Goal: Task Accomplishment & Management: Manage account settings

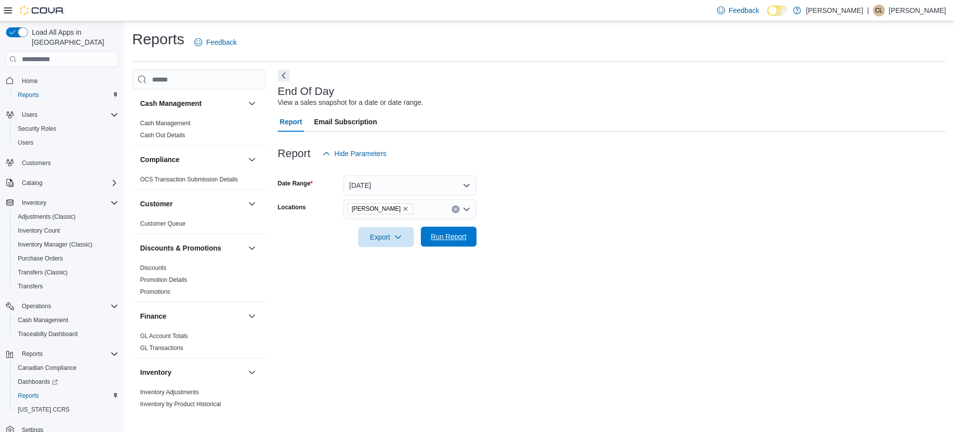
click at [460, 234] on span "Run Report" at bounding box center [449, 236] width 36 height 10
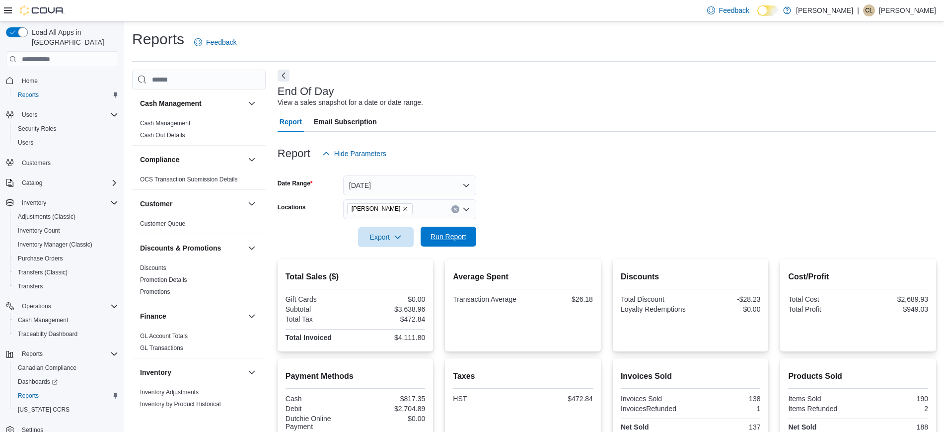
click at [460, 234] on span "Run Report" at bounding box center [449, 236] width 36 height 10
click at [455, 230] on span "Run Report" at bounding box center [449, 237] width 44 height 20
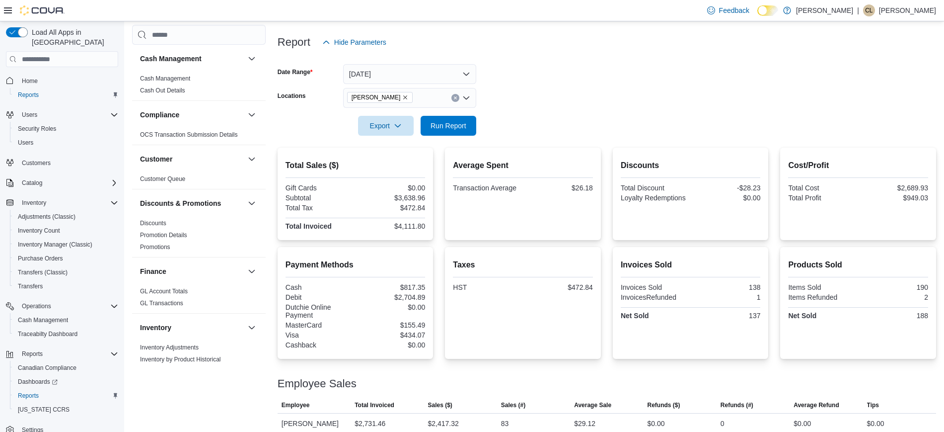
scroll to position [114, 0]
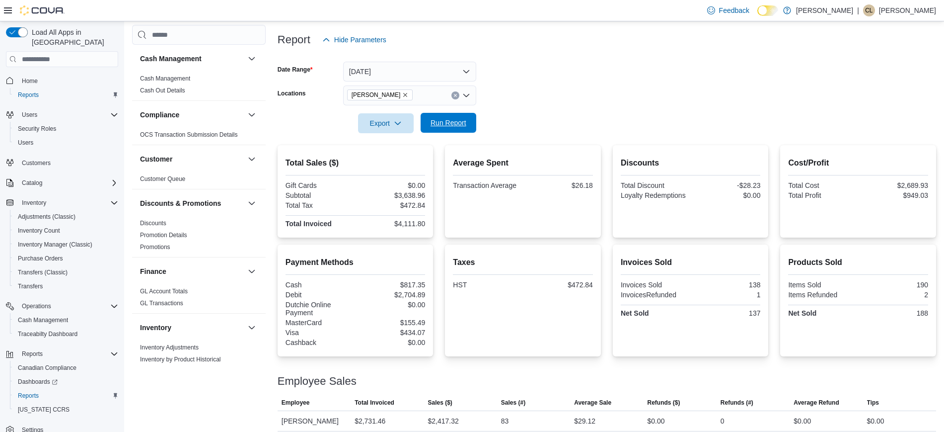
click at [455, 117] on span "Run Report" at bounding box center [449, 123] width 44 height 20
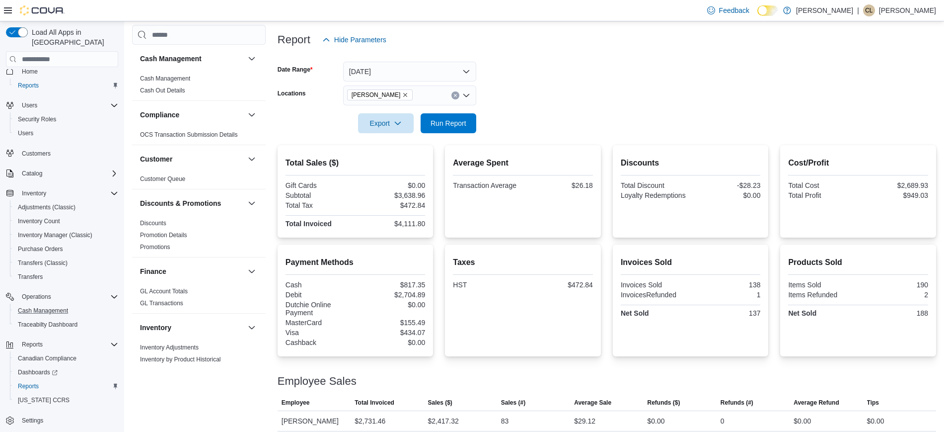
click at [43, 304] on button "Cash Management" at bounding box center [66, 311] width 112 height 14
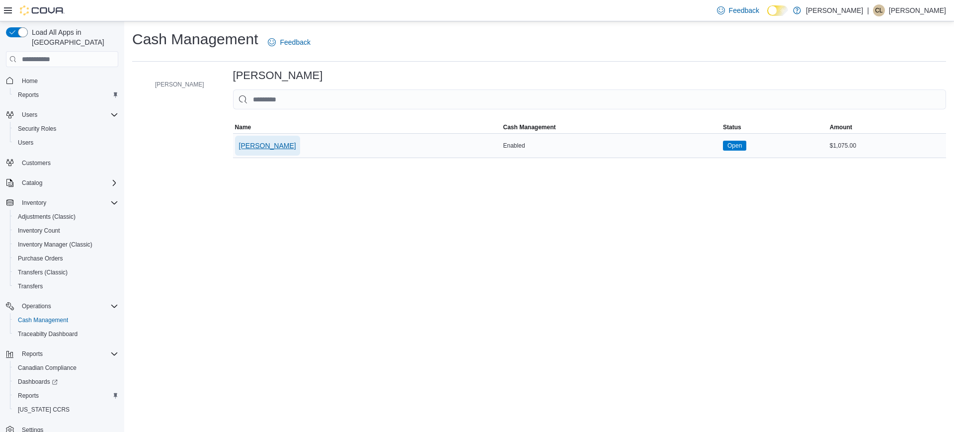
click at [273, 141] on span "[PERSON_NAME]" at bounding box center [267, 146] width 57 height 10
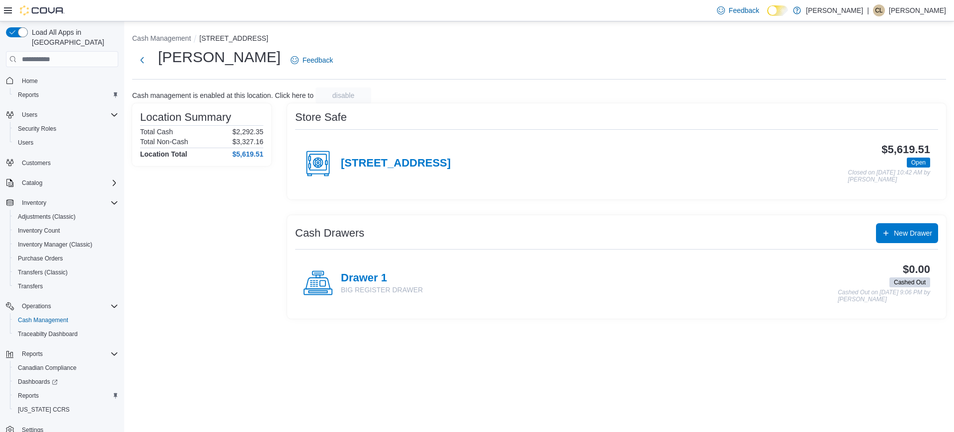
click at [374, 285] on p "BIG REGISTER DRAWER" at bounding box center [382, 290] width 82 height 10
click at [369, 153] on div "[STREET_ADDRESS]" at bounding box center [377, 164] width 148 height 30
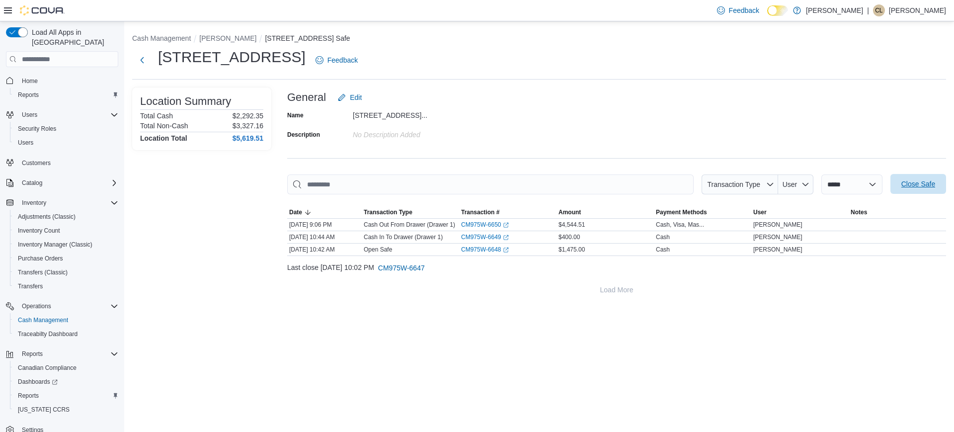
click at [919, 187] on span "Close Safe" at bounding box center [918, 184] width 34 height 10
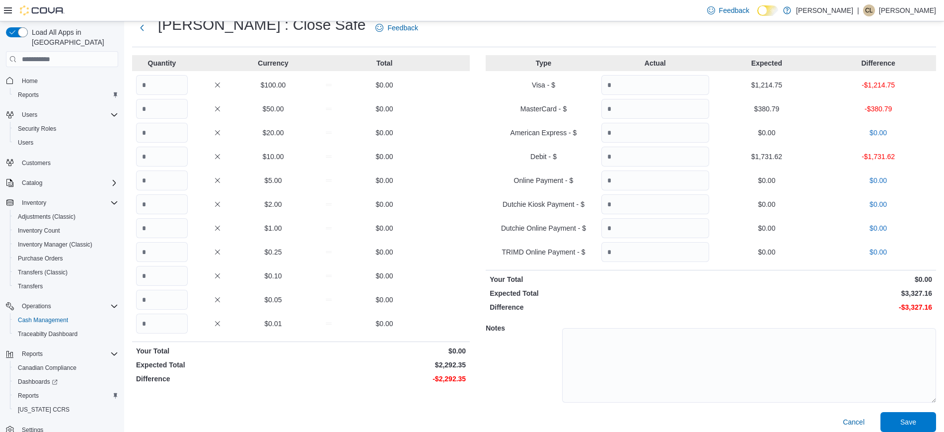
scroll to position [40, 0]
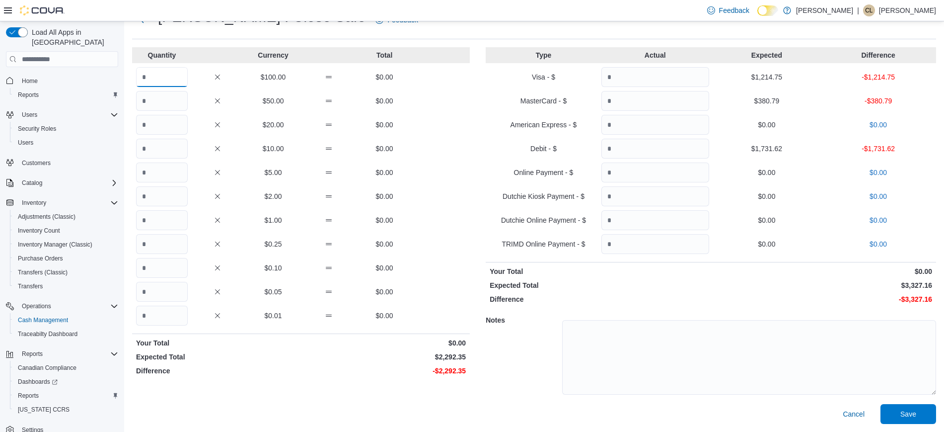
click at [169, 79] on input "Quantity" at bounding box center [162, 77] width 52 height 20
type input "**"
click at [155, 126] on input "Quantity" at bounding box center [162, 125] width 52 height 20
type input "*"
click at [157, 144] on input "Quantity" at bounding box center [162, 149] width 52 height 20
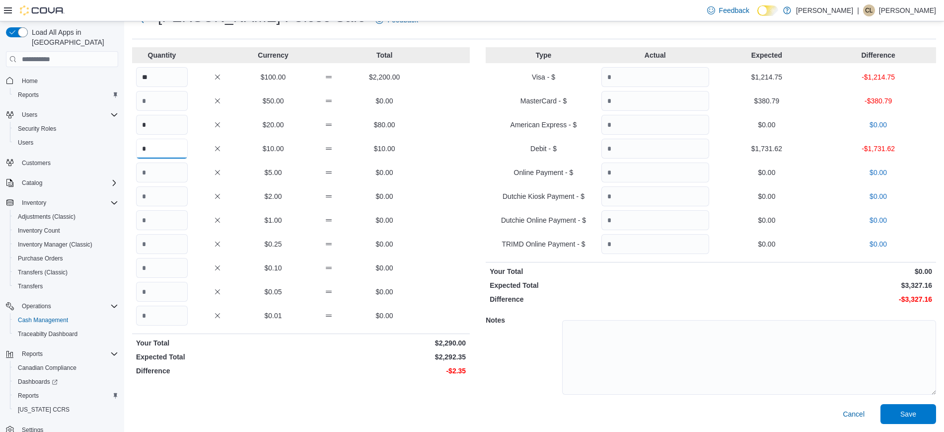
type input "*"
click at [161, 194] on input "Quantity" at bounding box center [162, 196] width 52 height 20
type input "*"
click at [157, 242] on input "Quantity" at bounding box center [162, 244] width 52 height 20
type input "*"
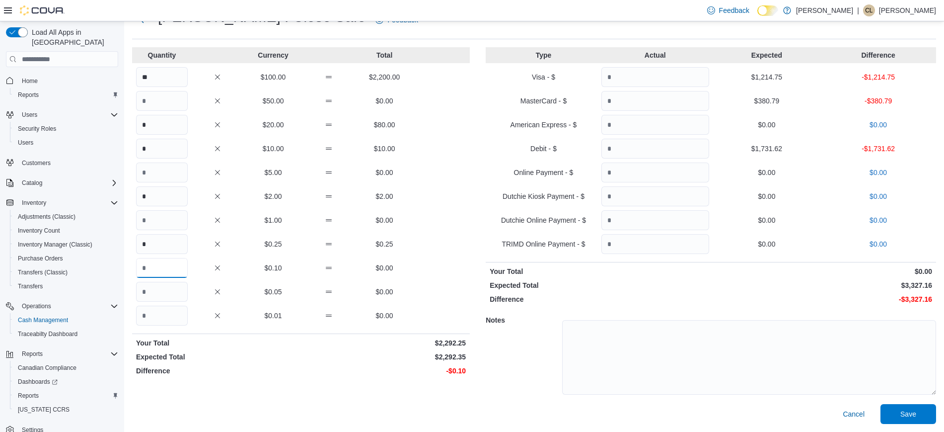
click at [156, 266] on input "Quantity" at bounding box center [162, 268] width 52 height 20
type input "*"
click at [641, 83] on input "Quantity" at bounding box center [656, 77] width 108 height 20
type input "*******"
click at [643, 106] on input "Quantity" at bounding box center [656, 101] width 108 height 20
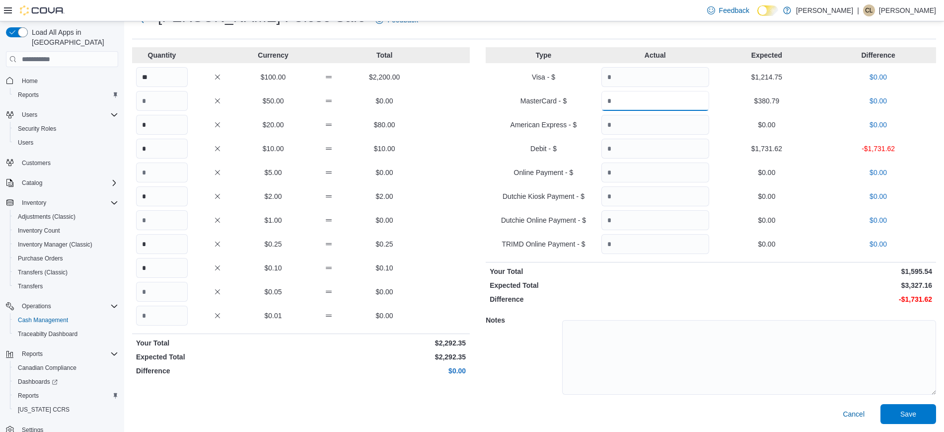
type input "******"
click at [646, 155] on input "Quantity" at bounding box center [656, 149] width 108 height 20
type input "*******"
click at [682, 284] on p "Expected Total" at bounding box center [599, 285] width 219 height 10
click at [915, 418] on span "Save" at bounding box center [909, 413] width 16 height 10
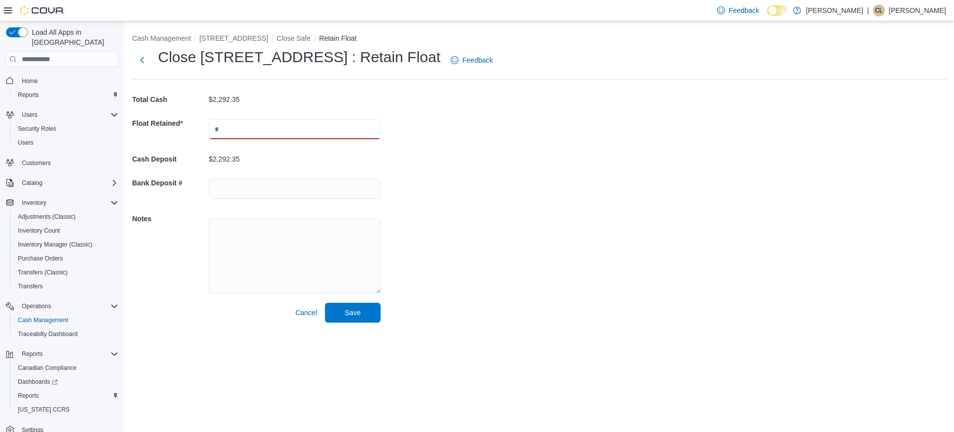
click at [260, 130] on input "text" at bounding box center [295, 129] width 172 height 20
type input "****"
click at [352, 312] on span "Save" at bounding box center [353, 312] width 16 height 10
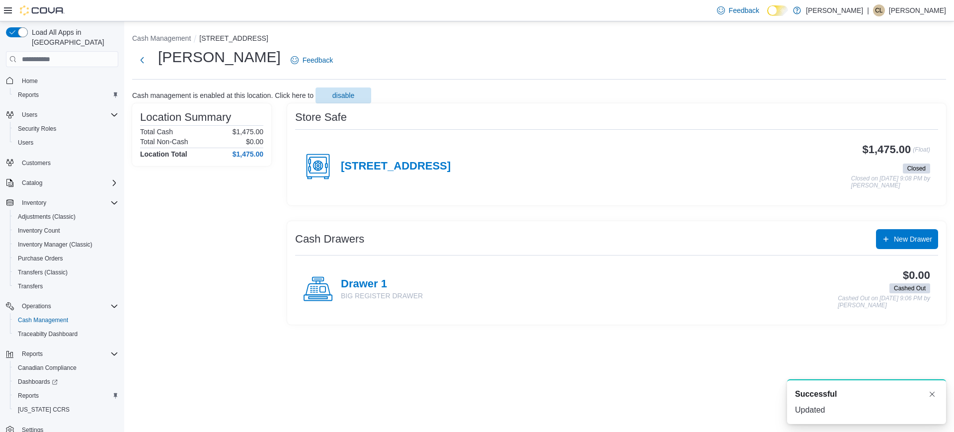
click at [935, 11] on p "[PERSON_NAME]" at bounding box center [917, 10] width 57 height 12
click at [895, 96] on span "Sign Out" at bounding box center [881, 96] width 27 height 10
